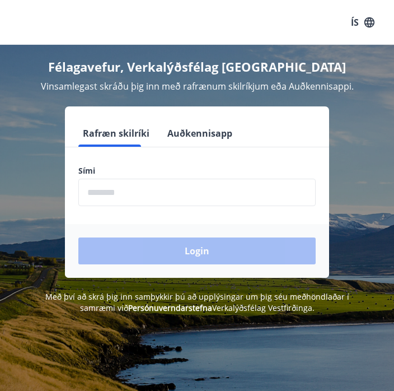
click at [189, 194] on input "phone" at bounding box center [197, 192] width 238 height 27
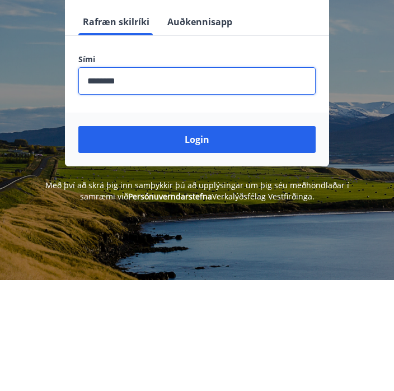
type input "********"
click at [267, 238] on button "Login" at bounding box center [197, 251] width 238 height 27
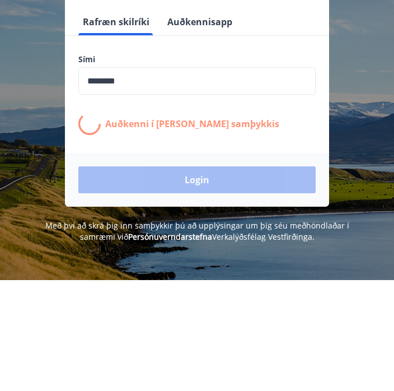
scroll to position [112, 0]
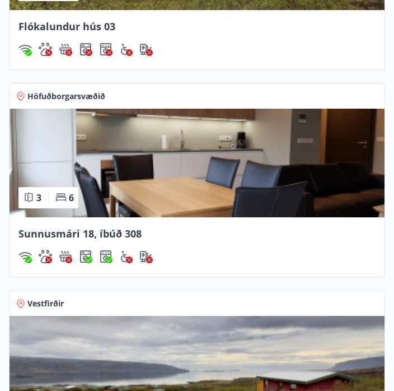
scroll to position [1255, 0]
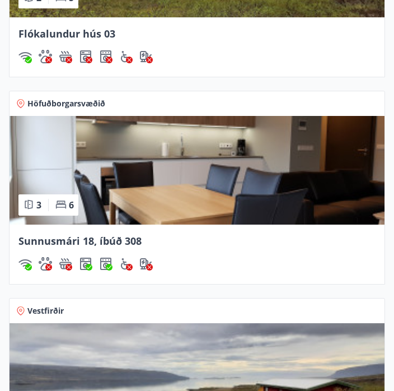
click at [244, 197] on img at bounding box center [197, 170] width 375 height 109
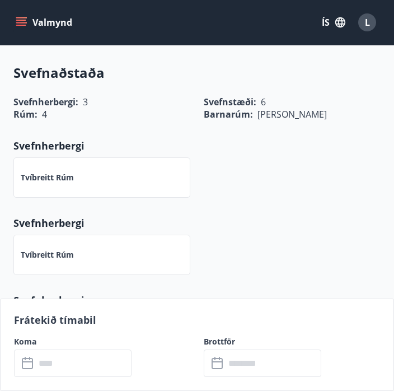
scroll to position [529, 0]
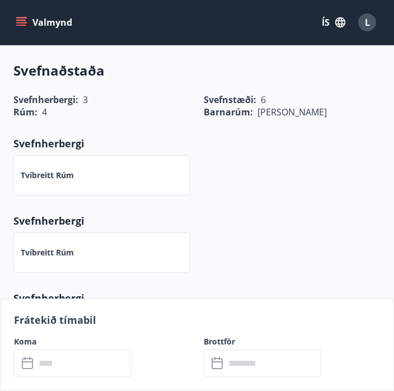
click at [84, 377] on input "text" at bounding box center [83, 363] width 96 height 27
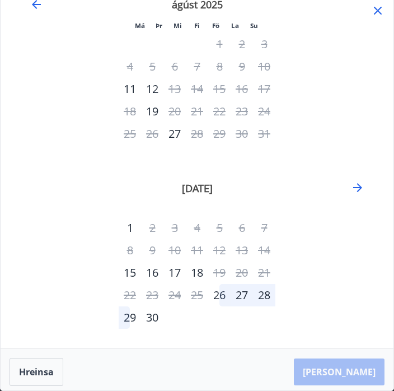
scroll to position [24, 0]
click at [356, 184] on icon "Move forward to switch to the next month." at bounding box center [357, 188] width 13 height 13
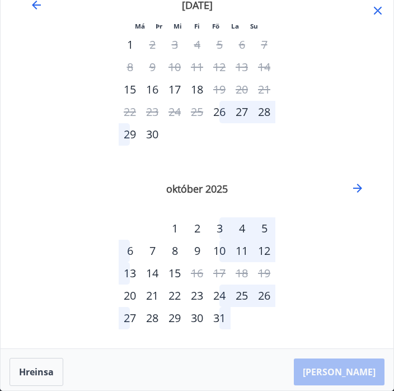
click at [243, 224] on div "4" at bounding box center [242, 228] width 22 height 22
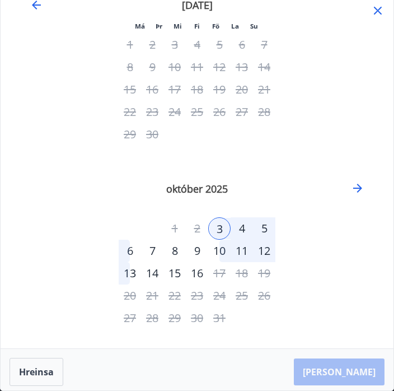
click at [267, 248] on div "12" at bounding box center [264, 251] width 22 height 22
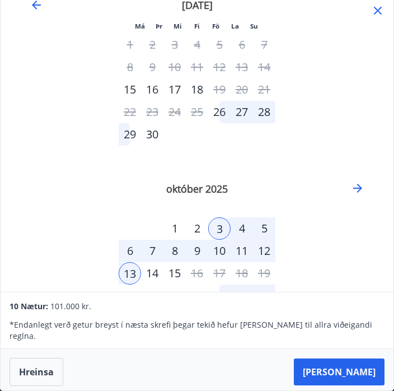
click at [358, 380] on button "Taka Frá" at bounding box center [339, 372] width 91 height 27
click at [245, 228] on div "4" at bounding box center [242, 228] width 22 height 22
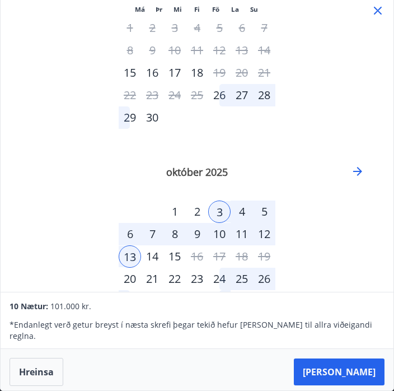
scroll to position [50, 0]
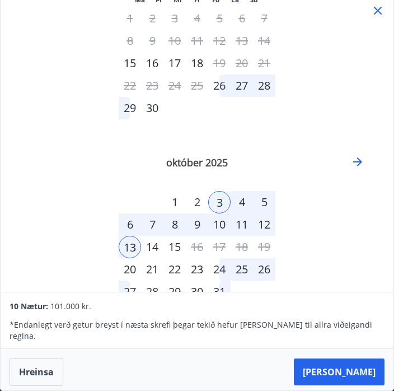
click at [47, 381] on button "Hreinsa" at bounding box center [37, 372] width 54 height 28
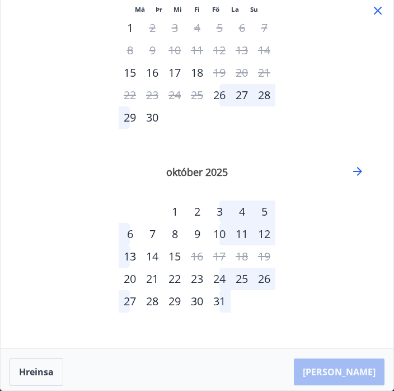
scroll to position [24, 0]
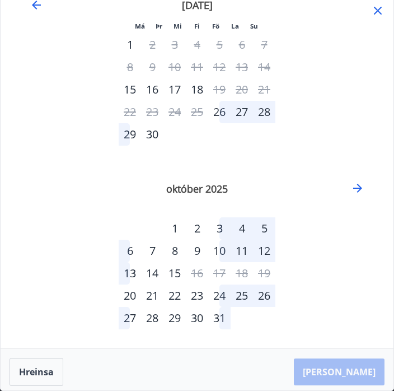
click at [132, 248] on div "6" at bounding box center [130, 251] width 22 height 22
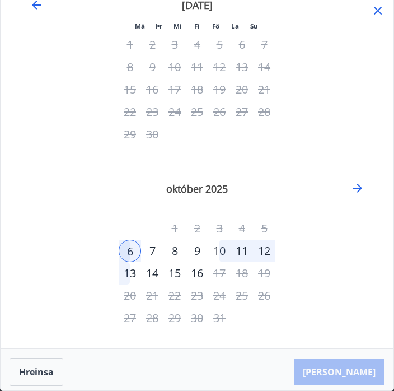
click at [263, 252] on div "12" at bounding box center [264, 251] width 22 height 22
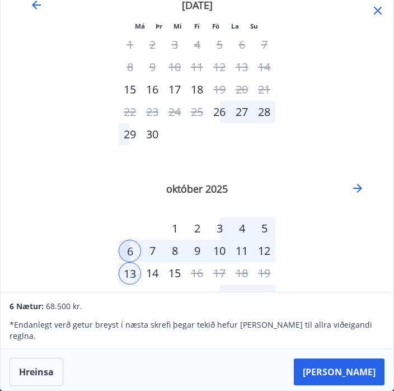
click at [313, 384] on div "Hreinsa Taka Frá" at bounding box center [197, 369] width 393 height 41
click at [372, 386] on button "Taka Frá" at bounding box center [339, 372] width 91 height 27
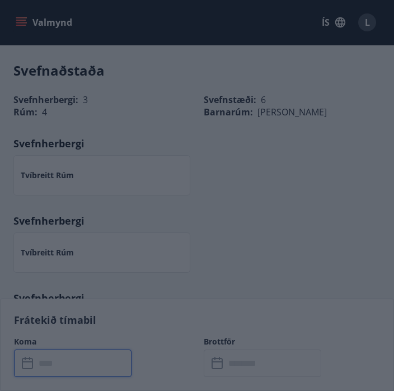
type input "******"
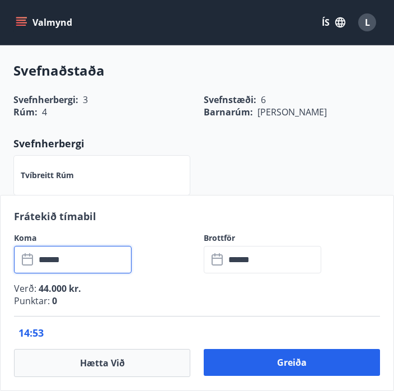
click at [271, 273] on input "******" at bounding box center [273, 259] width 96 height 27
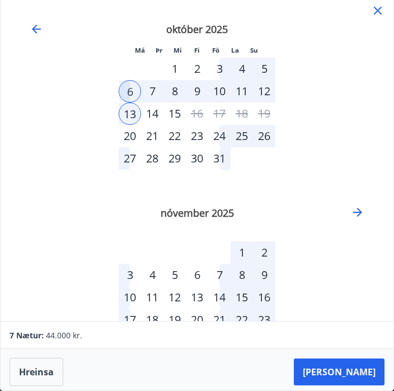
click at [368, 386] on button "Taka Frá" at bounding box center [339, 372] width 91 height 27
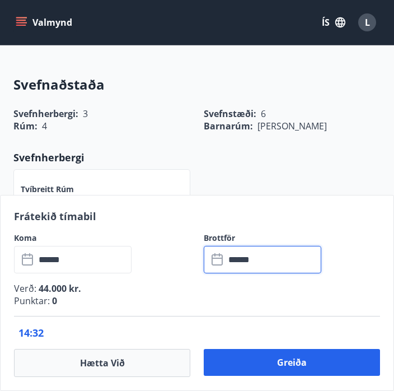
scroll to position [507, 0]
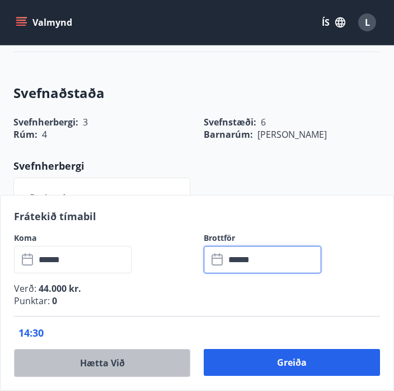
click at [117, 368] on button "Hætta við" at bounding box center [102, 363] width 177 height 28
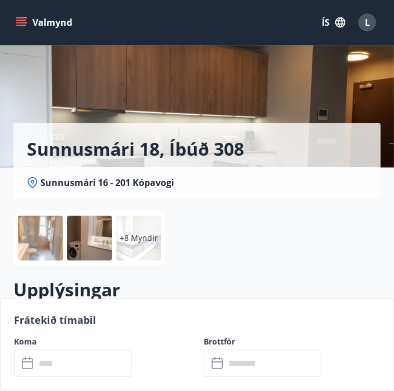
scroll to position [57, 0]
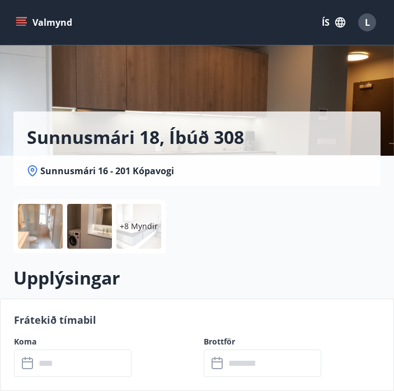
click at [82, 239] on div at bounding box center [89, 226] width 45 height 45
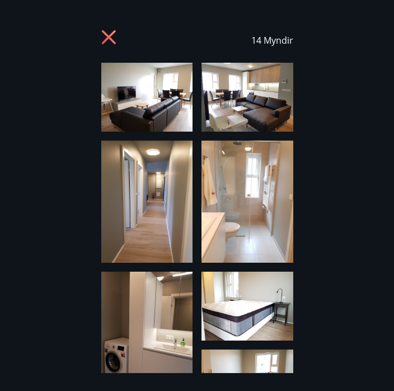
scroll to position [0, 0]
click at [101, 44] on icon at bounding box center [110, 39] width 18 height 18
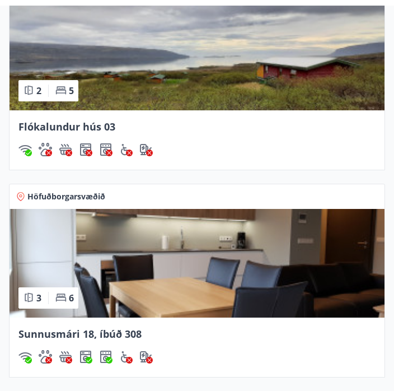
scroll to position [1162, 0]
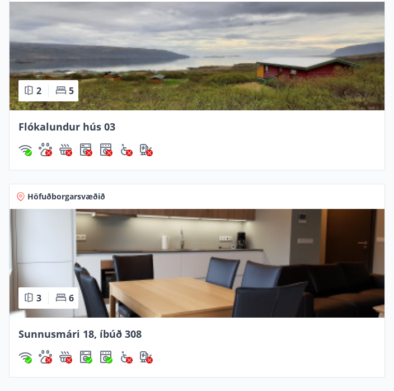
click at [64, 299] on icon at bounding box center [60, 297] width 11 height 11
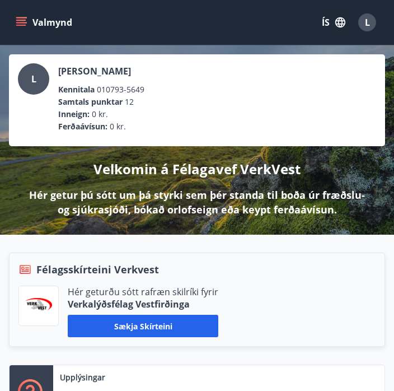
click at [368, 19] on span "L" at bounding box center [367, 22] width 5 height 12
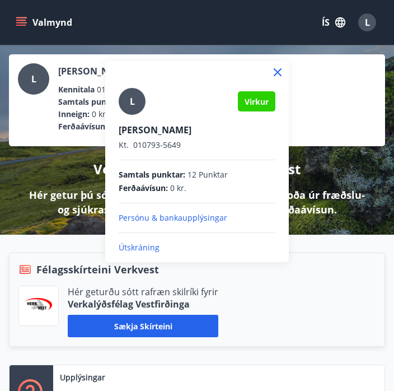
click at [168, 249] on p "Útskráning" at bounding box center [197, 247] width 157 height 11
